Goal: Task Accomplishment & Management: Manage account settings

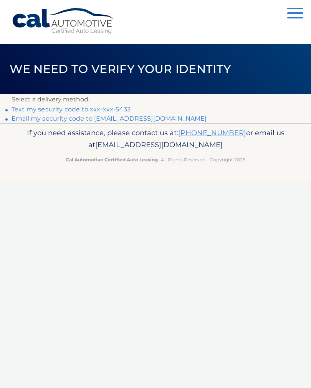
click at [121, 108] on link "Text my security code to xxx-xxx-5433" at bounding box center [71, 109] width 119 height 7
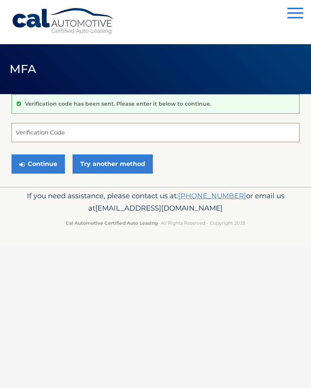
click at [176, 137] on input "Verification Code" at bounding box center [156, 132] width 288 height 19
type input "864140"
click at [42, 165] on button "Continue" at bounding box center [38, 164] width 53 height 19
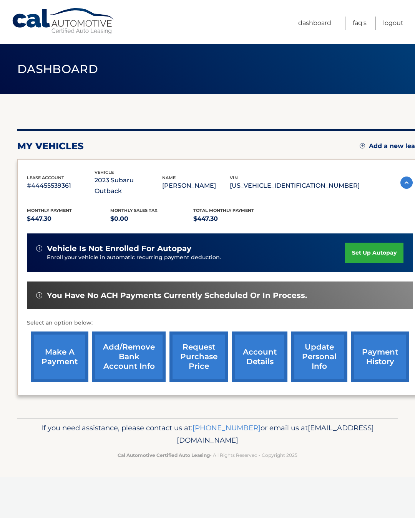
click at [257, 344] on link "account details" at bounding box center [259, 356] width 55 height 50
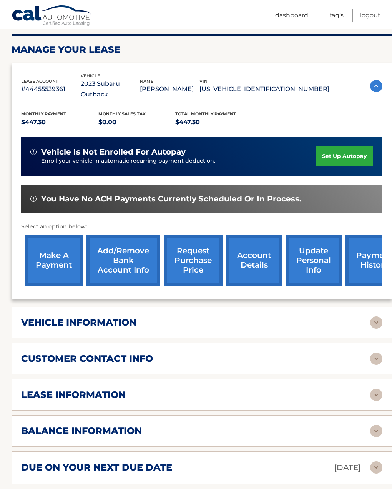
scroll to position [107, 0]
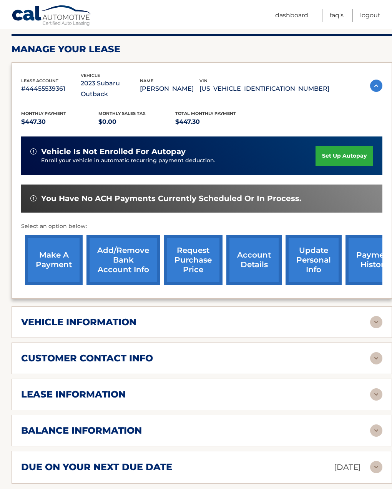
click at [375, 388] on img at bounding box center [376, 394] width 12 height 12
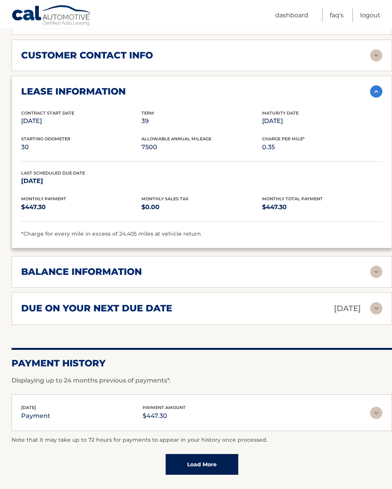
scroll to position [411, 0]
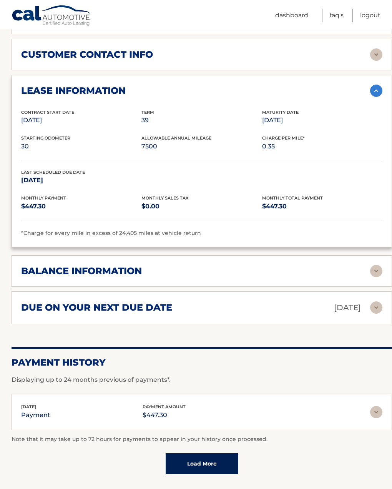
click at [373, 265] on img at bounding box center [376, 271] width 12 height 12
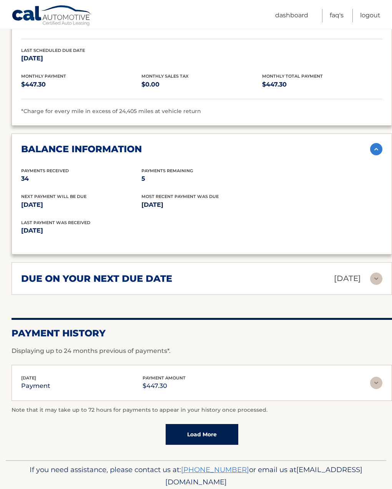
scroll to position [532, 0]
click at [217, 424] on link "Load More" at bounding box center [202, 434] width 73 height 21
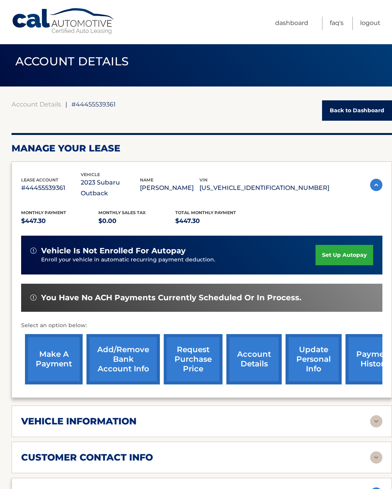
scroll to position [0, 0]
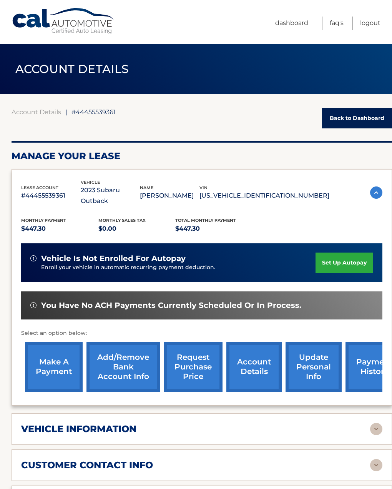
click at [202, 365] on link "request purchase price" at bounding box center [193, 367] width 59 height 50
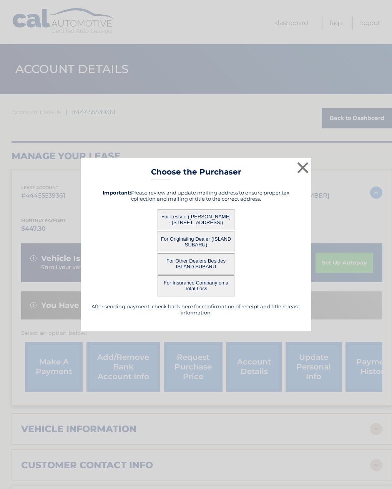
click at [301, 170] on button "×" at bounding box center [302, 167] width 15 height 15
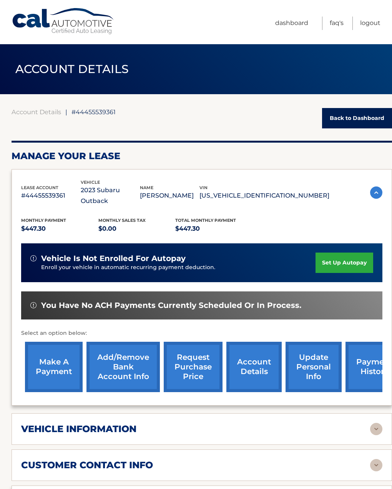
click at [380, 18] on link "Logout" at bounding box center [370, 23] width 20 height 13
